Goal: Task Accomplishment & Management: Complete application form

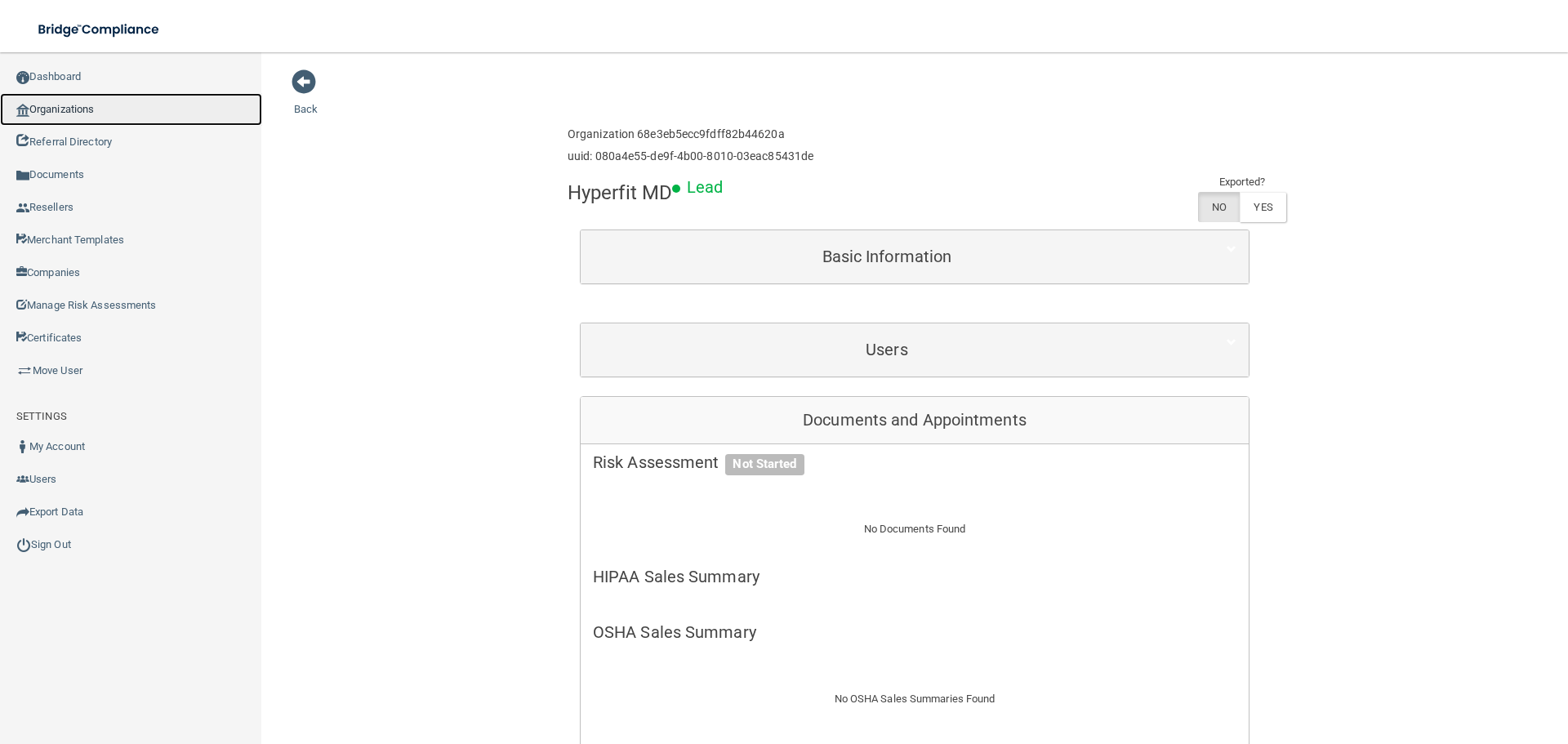
click at [33, 109] on link "Organizations" at bounding box center [131, 109] width 262 height 33
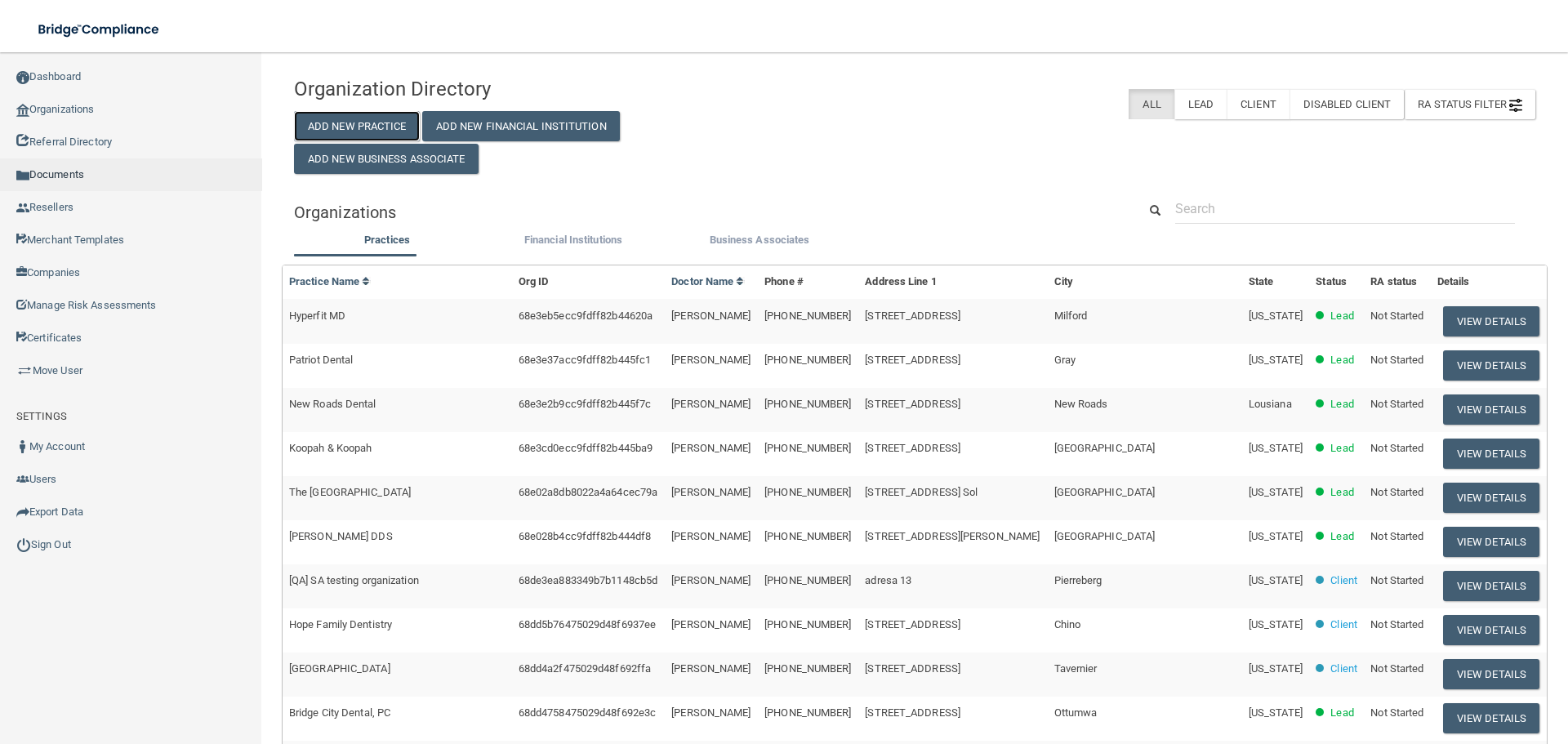
drag, startPoint x: 381, startPoint y: 131, endPoint x: 200, endPoint y: 183, distance: 188.3
click at [379, 131] on button "Add New Practice" at bounding box center [357, 126] width 126 height 30
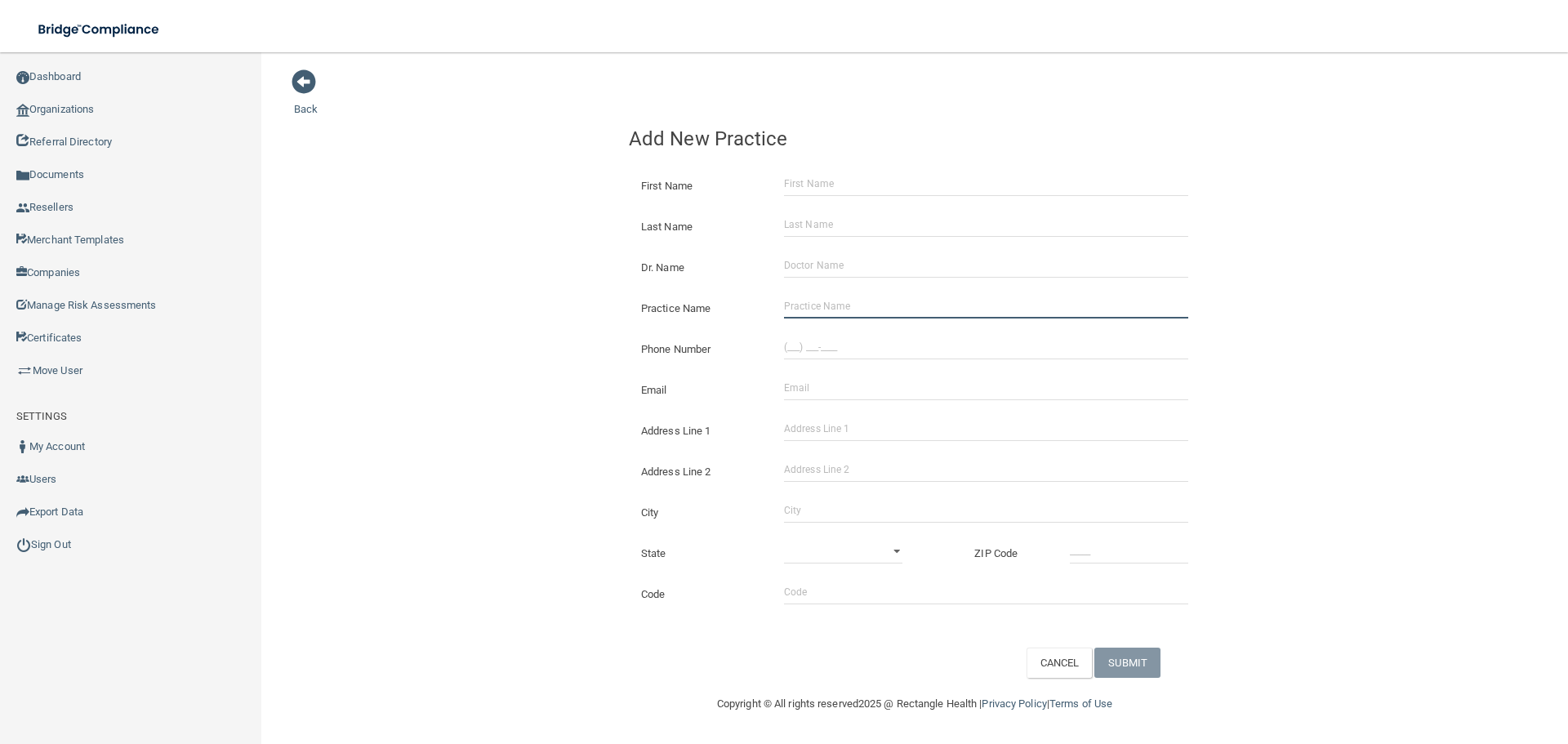
click at [821, 303] on input "Practice Name" at bounding box center [986, 306] width 405 height 25
paste input "Collierville Dental Associates"
type input "Collierville Dental Associates"
drag, startPoint x: 883, startPoint y: 361, endPoint x: 856, endPoint y: 356, distance: 27.5
click at [880, 361] on div "Phone Number" at bounding box center [914, 343] width 596 height 40
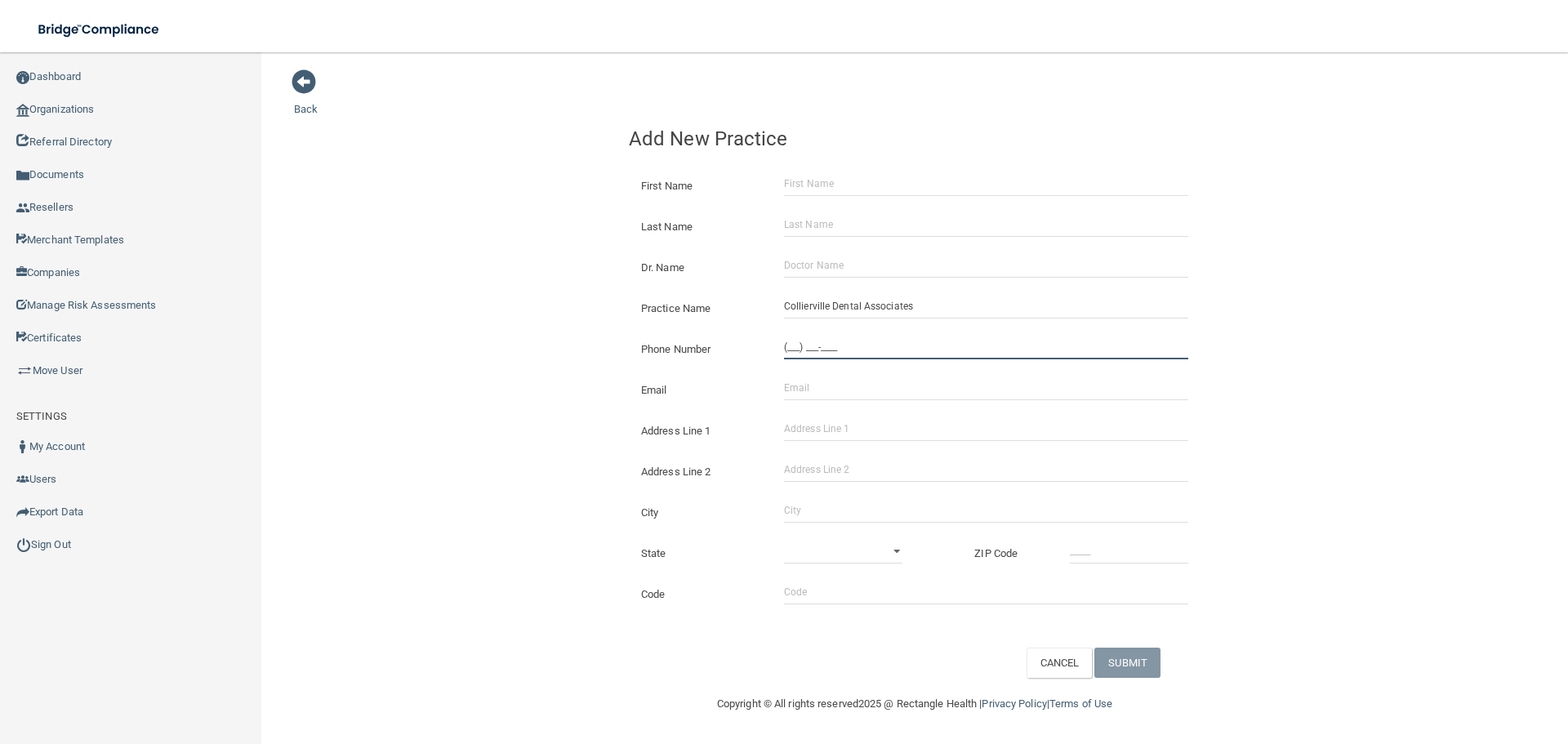
click at [832, 350] on input "(___) ___-____" at bounding box center [986, 347] width 405 height 25
paste input "901) 853-2520"
type input "[PHONE_NUMBER]"
click at [461, 303] on div "Back Add New Practice First Name Last Name Dr. Name Practice Name Collierville …" at bounding box center [915, 373] width 1242 height 609
drag, startPoint x: 833, startPoint y: 427, endPoint x: 859, endPoint y: 459, distance: 41.2
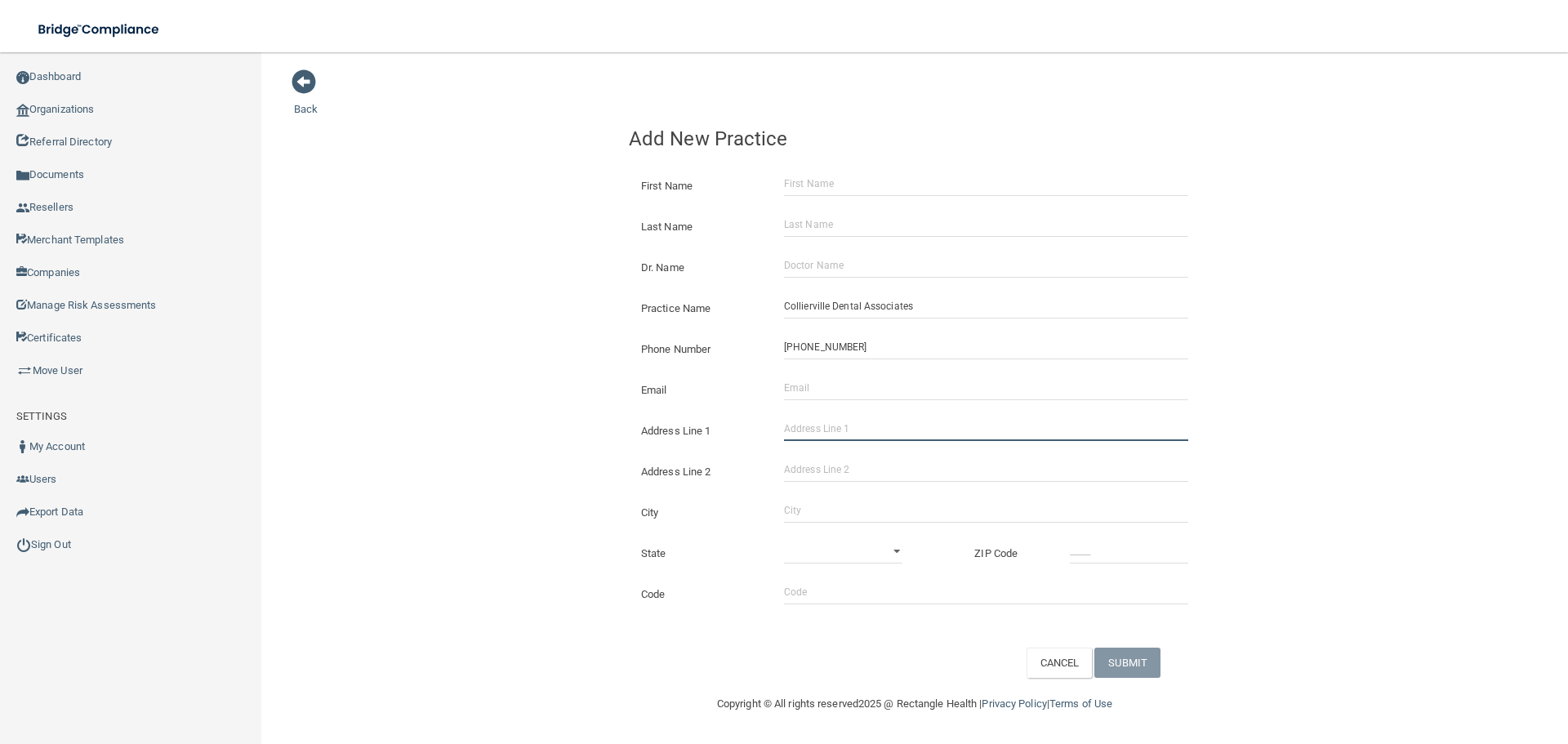
click at [833, 427] on input "Address Line 1" at bounding box center [986, 429] width 405 height 25
paste input "[STREET_ADDRESS]"
type input "[STREET_ADDRESS]"
click at [841, 511] on input "City" at bounding box center [986, 510] width 405 height 25
type input "[GEOGRAPHIC_DATA]"
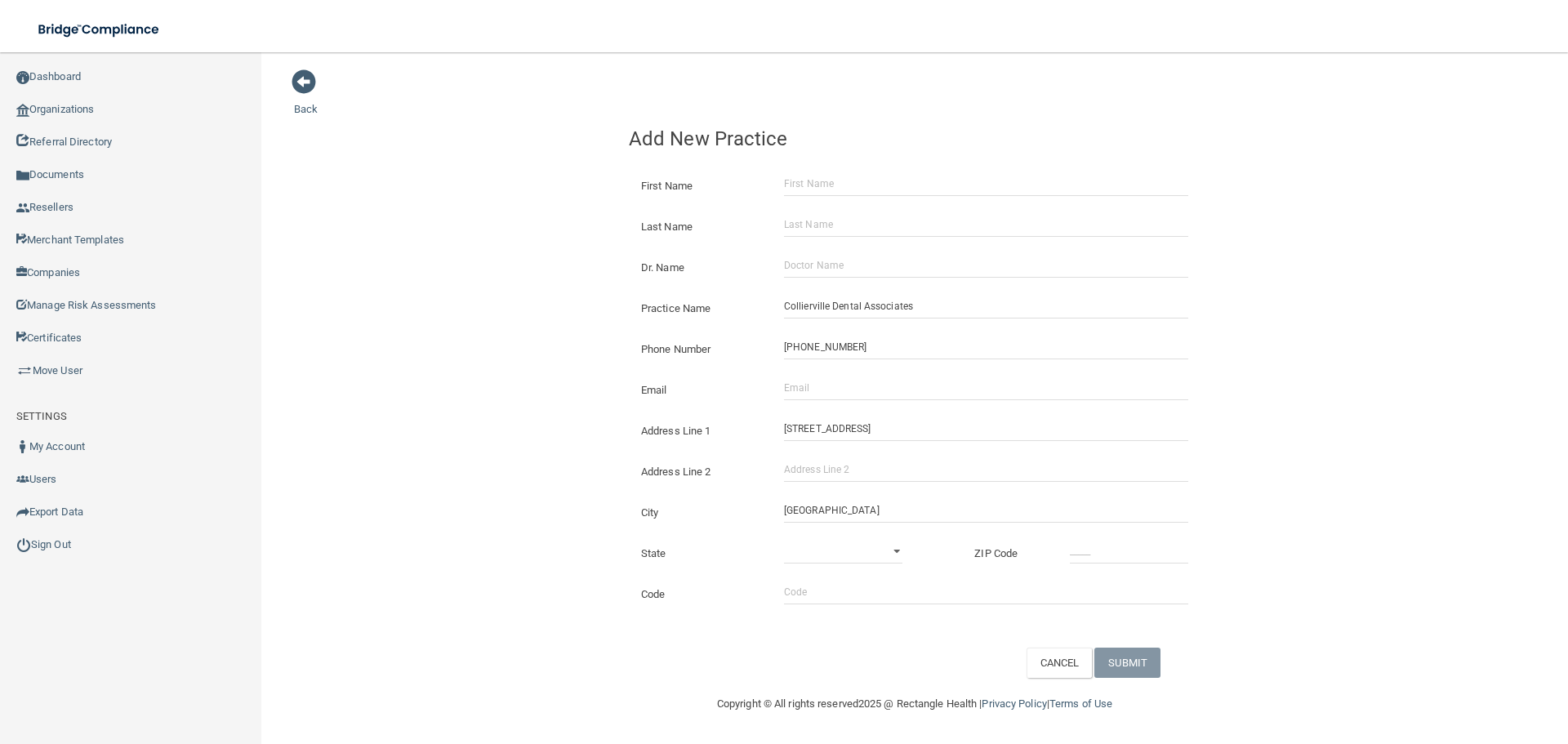
click at [795, 536] on div "State [US_STATE] [US_STATE] [US_STATE] [US_STATE] [US_STATE] [US_STATE] [US_STA…" at bounding box center [914, 547] width 596 height 40
click at [802, 538] on div "State [US_STATE] [US_STATE] [US_STATE] [US_STATE] [US_STATE] [US_STATE] [US_STA…" at bounding box center [914, 547] width 596 height 40
click at [865, 548] on select "[US_STATE] [US_STATE] [US_STATE] [US_STATE] [US_STATE] [US_STATE] [US_STATE] [U…" at bounding box center [842, 551] width 119 height 25
select select "42"
click at [784, 539] on select "[US_STATE] [US_STATE] [US_STATE] [US_STATE] [US_STATE] [US_STATE] [US_STATE] [U…" at bounding box center [842, 551] width 119 height 25
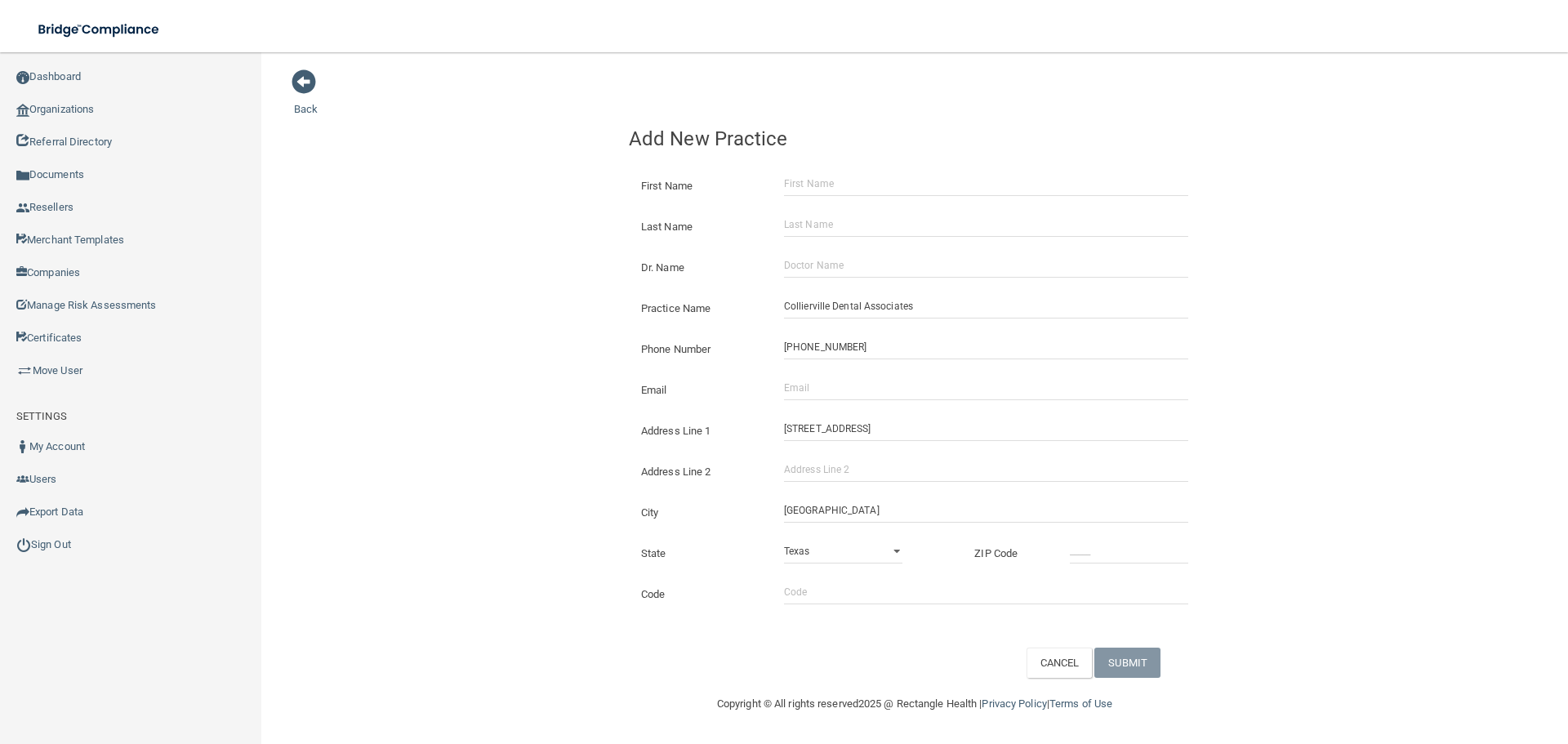
click at [1059, 555] on div at bounding box center [1128, 551] width 143 height 25
click at [1075, 554] on input "_____" at bounding box center [1128, 551] width 119 height 25
type input "38017"
drag, startPoint x: 887, startPoint y: 387, endPoint x: 830, endPoint y: 389, distance: 57.0
click at [887, 387] on input "Email" at bounding box center [986, 387] width 405 height 25
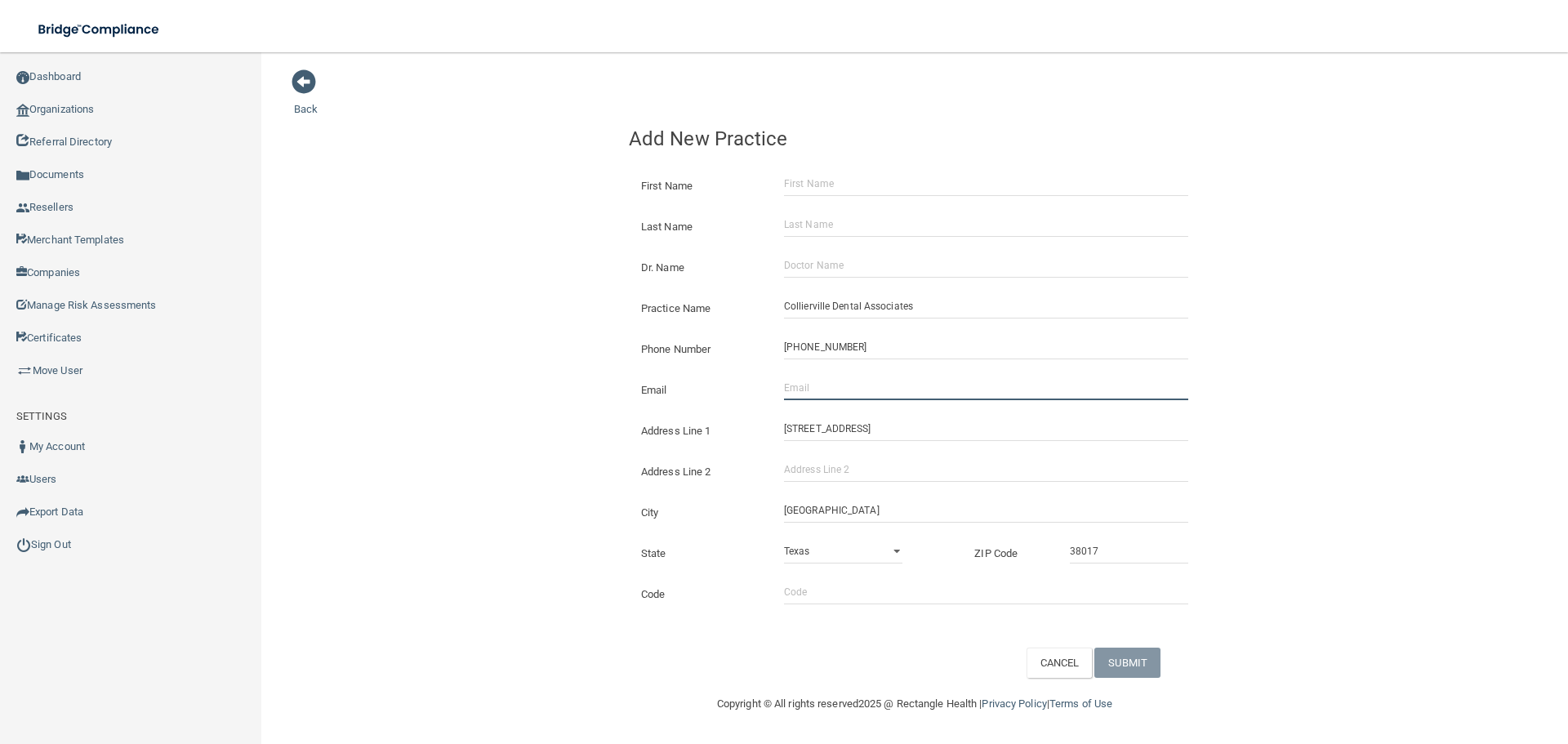
paste input "[EMAIL_ADDRESS][DOMAIN_NAME]"
type input "[EMAIL_ADDRESS][DOMAIN_NAME]"
click at [541, 377] on div "Back Add New Practice First Name Last Name Dr. Name Practice Name Collierville …" at bounding box center [915, 373] width 1242 height 609
drag, startPoint x: 829, startPoint y: 269, endPoint x: 821, endPoint y: 250, distance: 20.6
click at [829, 269] on input "Dr. Name" at bounding box center [986, 265] width 405 height 25
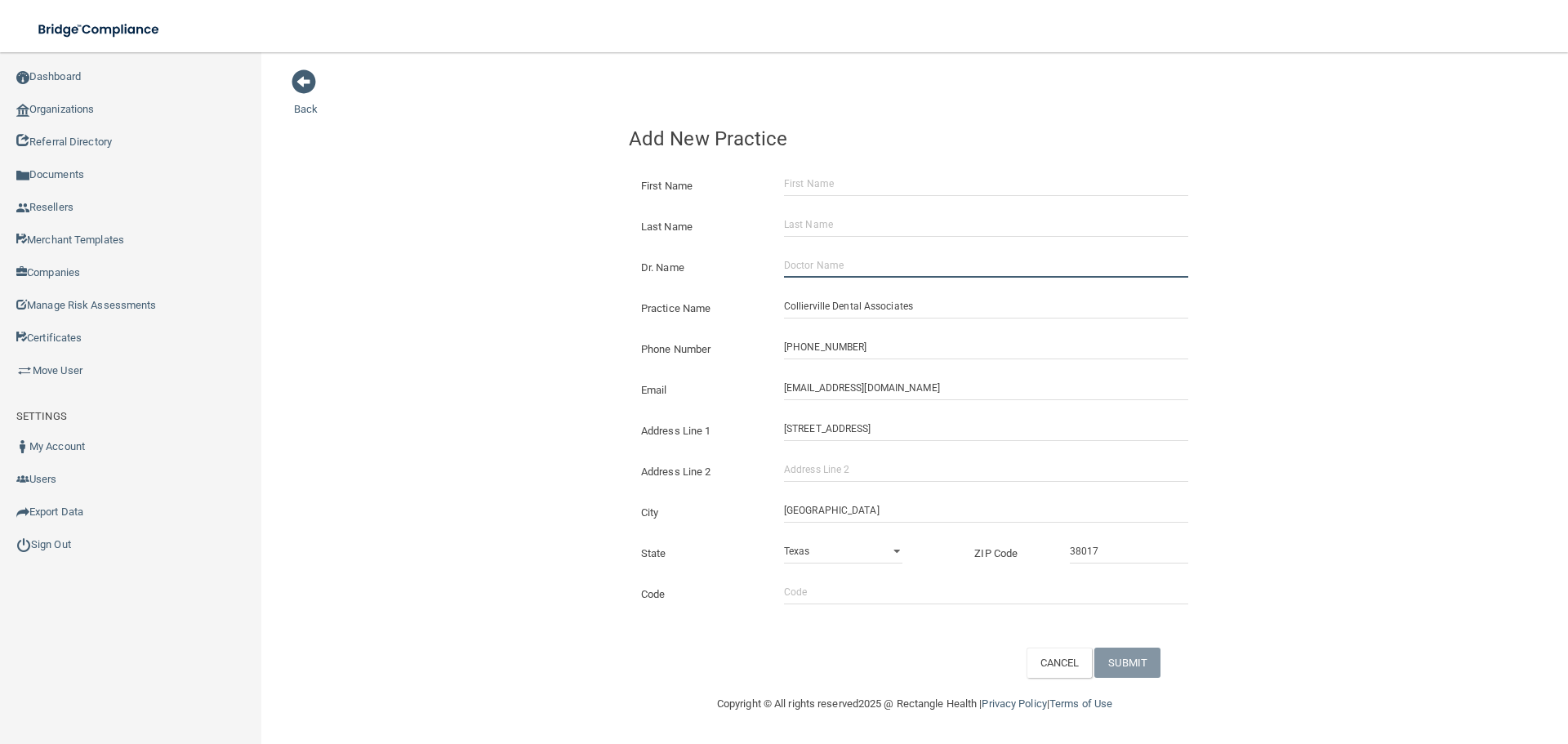
paste input "[PERSON_NAME]"
type input "[PERSON_NAME]"
drag, startPoint x: 802, startPoint y: 181, endPoint x: 816, endPoint y: 182, distance: 14.0
click at [802, 181] on input "First Name" at bounding box center [986, 183] width 405 height 25
paste input "[PERSON_NAME]"
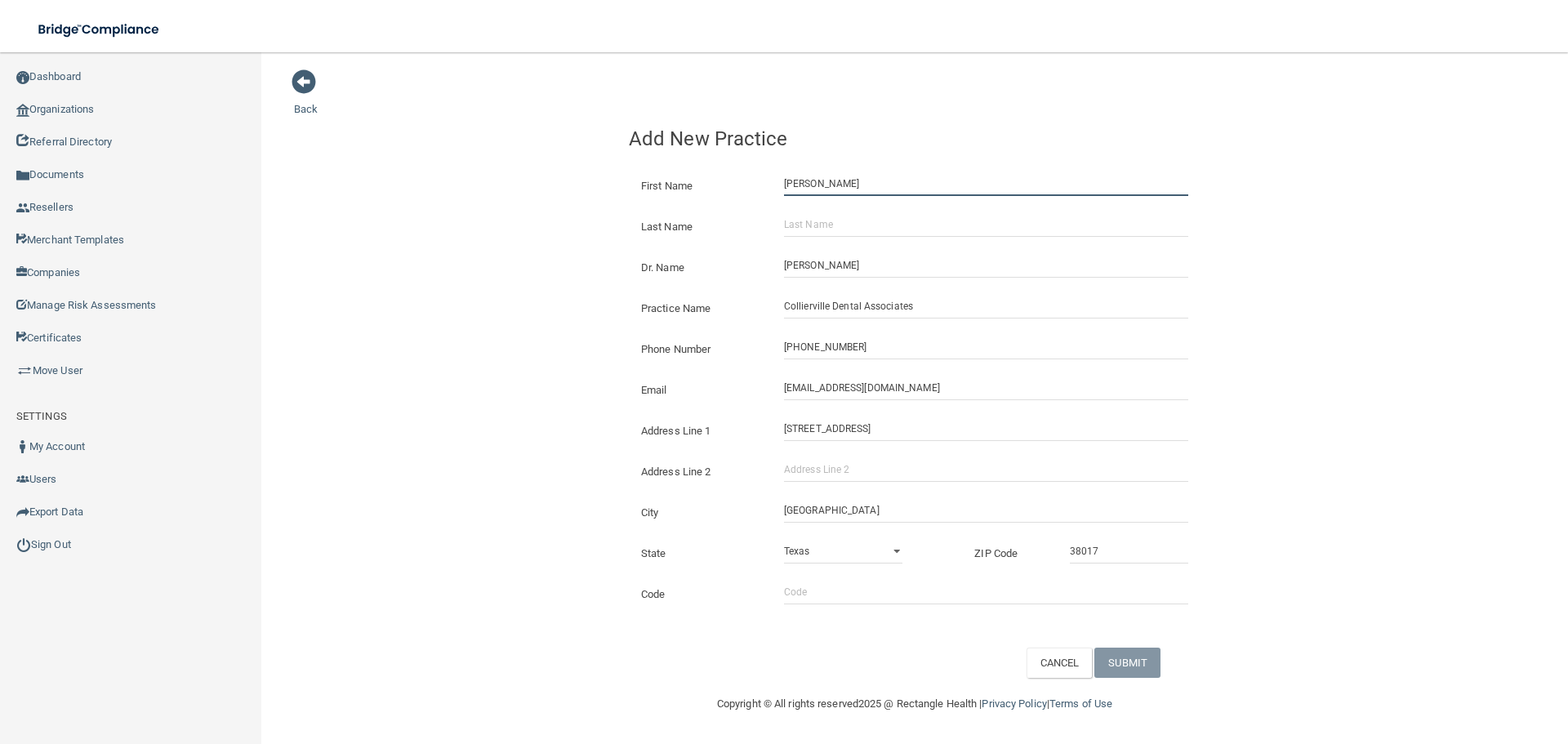
click at [841, 184] on input "[PERSON_NAME]" at bounding box center [986, 183] width 405 height 25
type input "[PERSON_NAME]"
drag, startPoint x: 850, startPoint y: 225, endPoint x: 728, endPoint y: 240, distance: 122.9
click at [850, 225] on input "Last Name" at bounding box center [986, 224] width 405 height 25
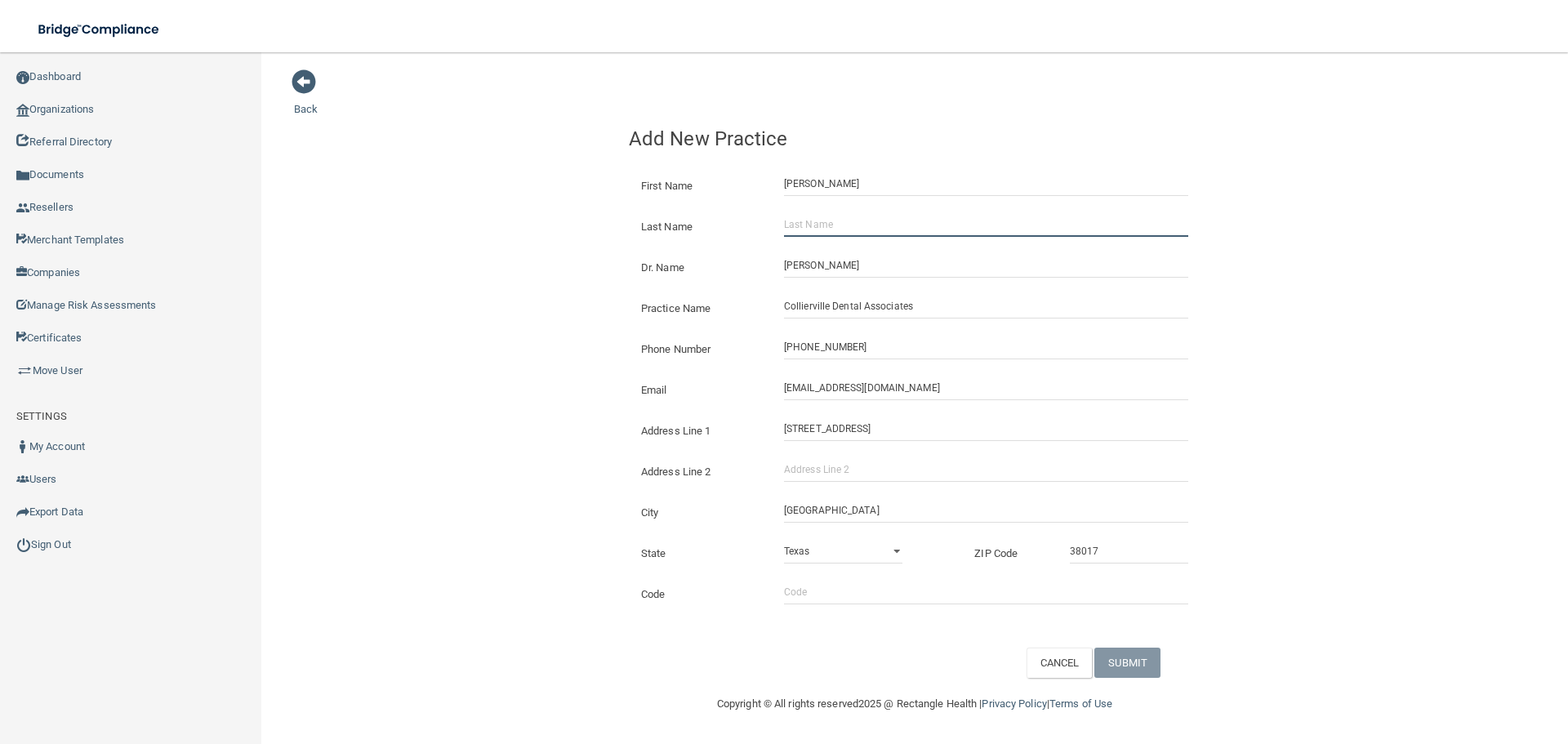
paste input "Young"
type input "Young"
drag, startPoint x: 441, startPoint y: 265, endPoint x: 452, endPoint y: 272, distance: 13.0
click at [452, 272] on div "Back Add New Practice First Name [PERSON_NAME] Last Name [PERSON_NAME] Dr. Name…" at bounding box center [915, 373] width 1242 height 609
click at [1147, 665] on button "SUBMIT" at bounding box center [1127, 662] width 66 height 30
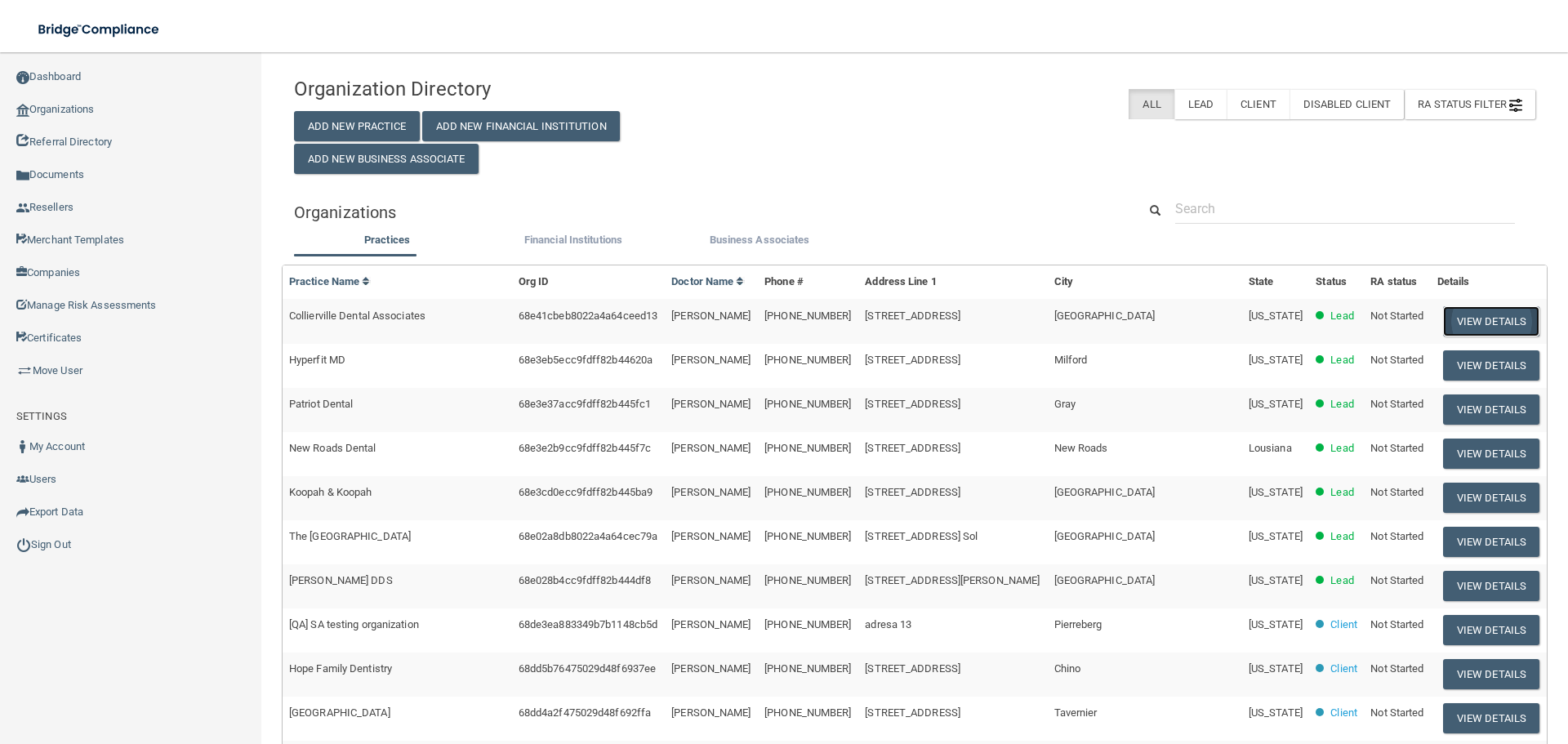
click at [1462, 309] on button "View Details" at bounding box center [1491, 321] width 97 height 30
